Goal: Task Accomplishment & Management: Use online tool/utility

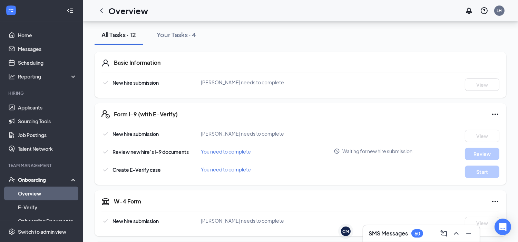
scroll to position [77, 0]
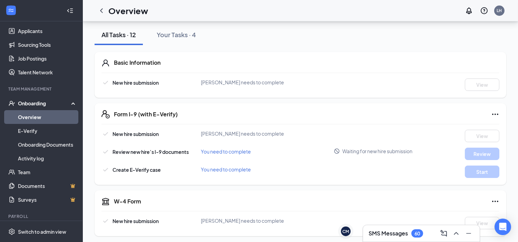
click at [70, 9] on icon "Collapse" at bounding box center [71, 10] width 3 height 4
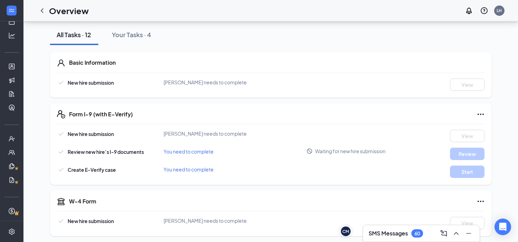
scroll to position [41, 0]
click at [65, 36] on div "All Tasks · 12" at bounding box center [74, 34] width 34 height 9
click at [8, 11] on icon "Expand" at bounding box center [11, 10] width 7 height 7
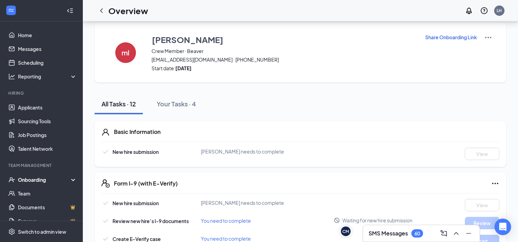
scroll to position [0, 0]
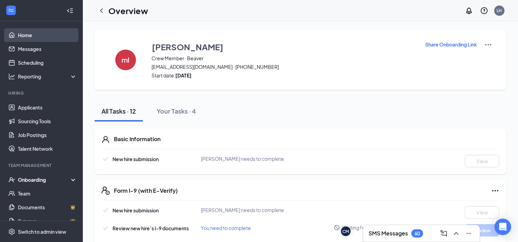
click at [36, 36] on link "Home" at bounding box center [47, 35] width 59 height 14
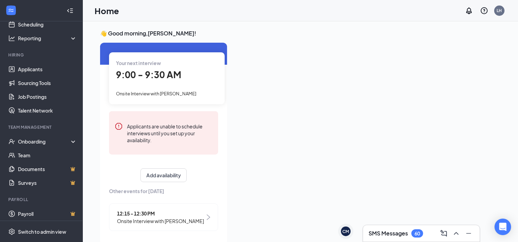
scroll to position [14, 0]
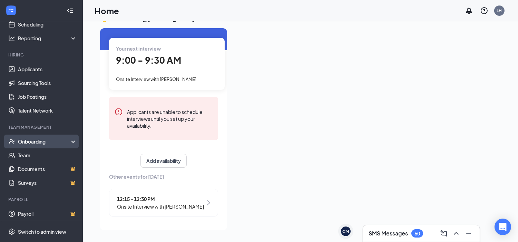
click at [46, 144] on div "Onboarding" at bounding box center [44, 141] width 53 height 7
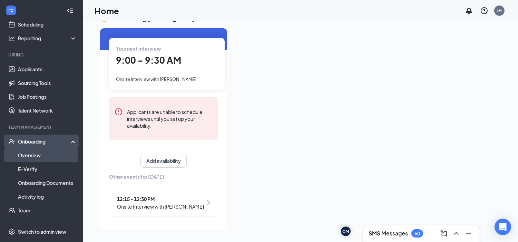
click at [43, 158] on link "Overview" at bounding box center [47, 156] width 59 height 14
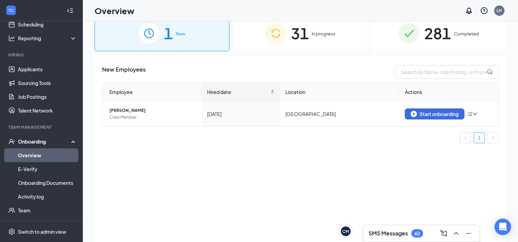
click at [330, 40] on div "31 In progress" at bounding box center [300, 33] width 135 height 36
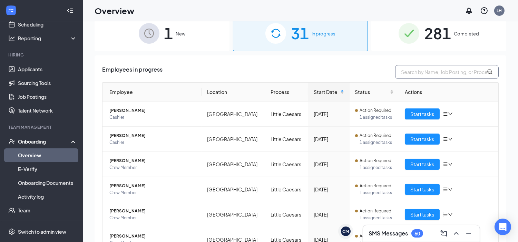
click at [433, 68] on input "text" at bounding box center [446, 72] width 103 height 14
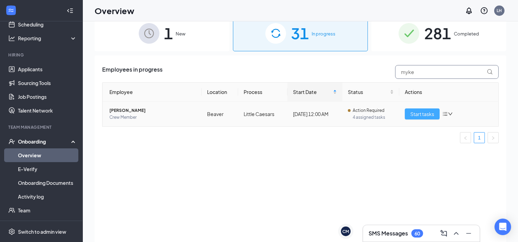
type input "myke"
click at [415, 115] on span "Start tasks" at bounding box center [422, 114] width 24 height 8
